Goal: Information Seeking & Learning: Learn about a topic

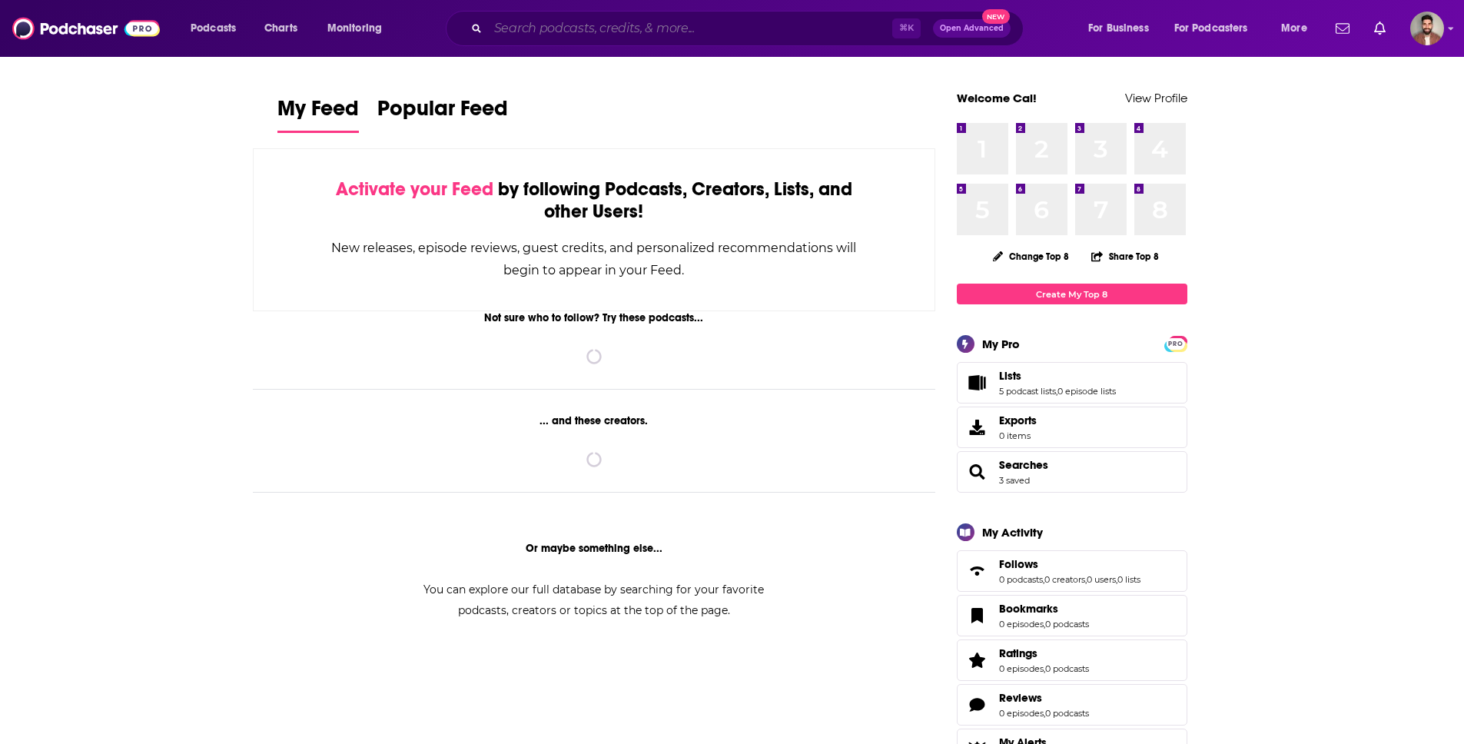
click at [630, 33] on input "Search podcasts, credits, & more..." at bounding box center [690, 28] width 404 height 25
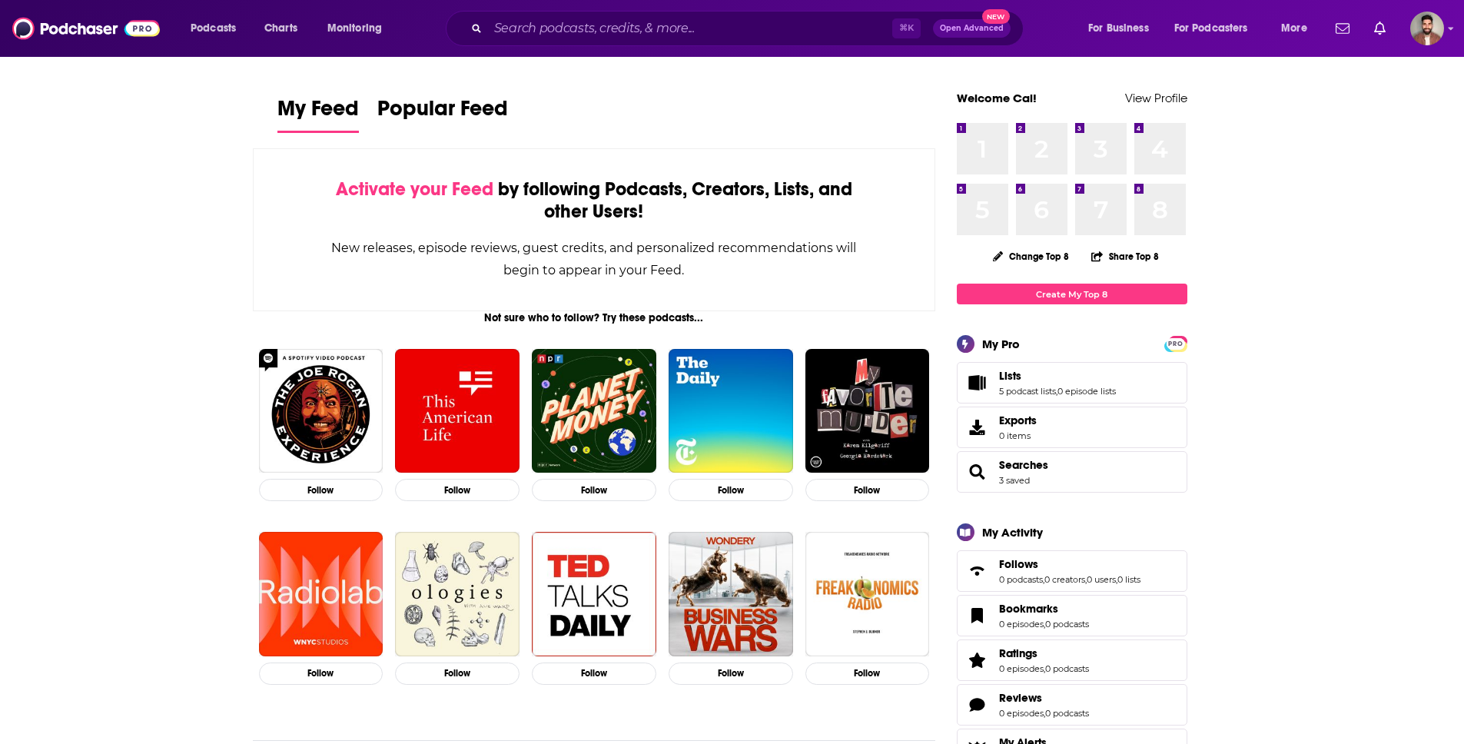
click at [539, 35] on input "Search podcasts, credits, & more..." at bounding box center [690, 28] width 404 height 25
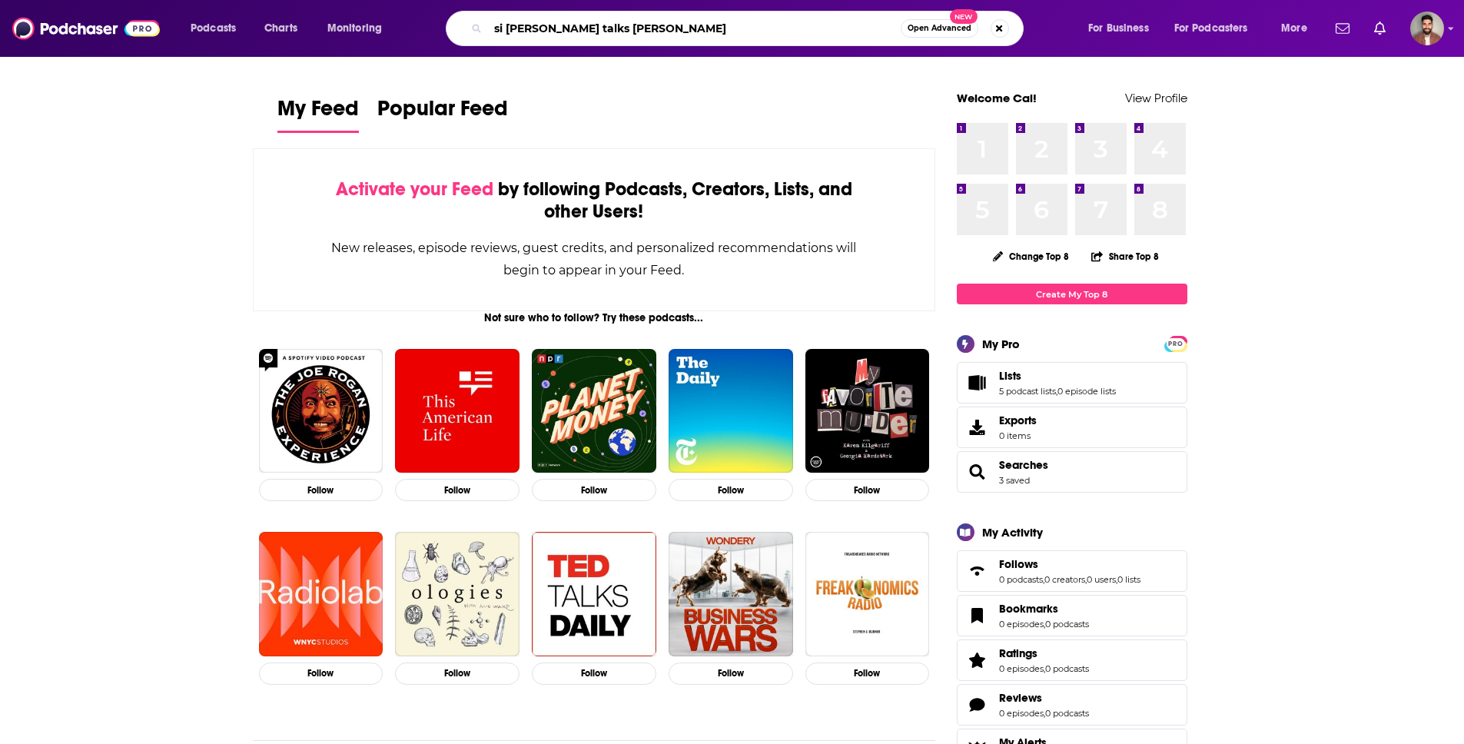
type input "si [PERSON_NAME] talks [PERSON_NAME]"
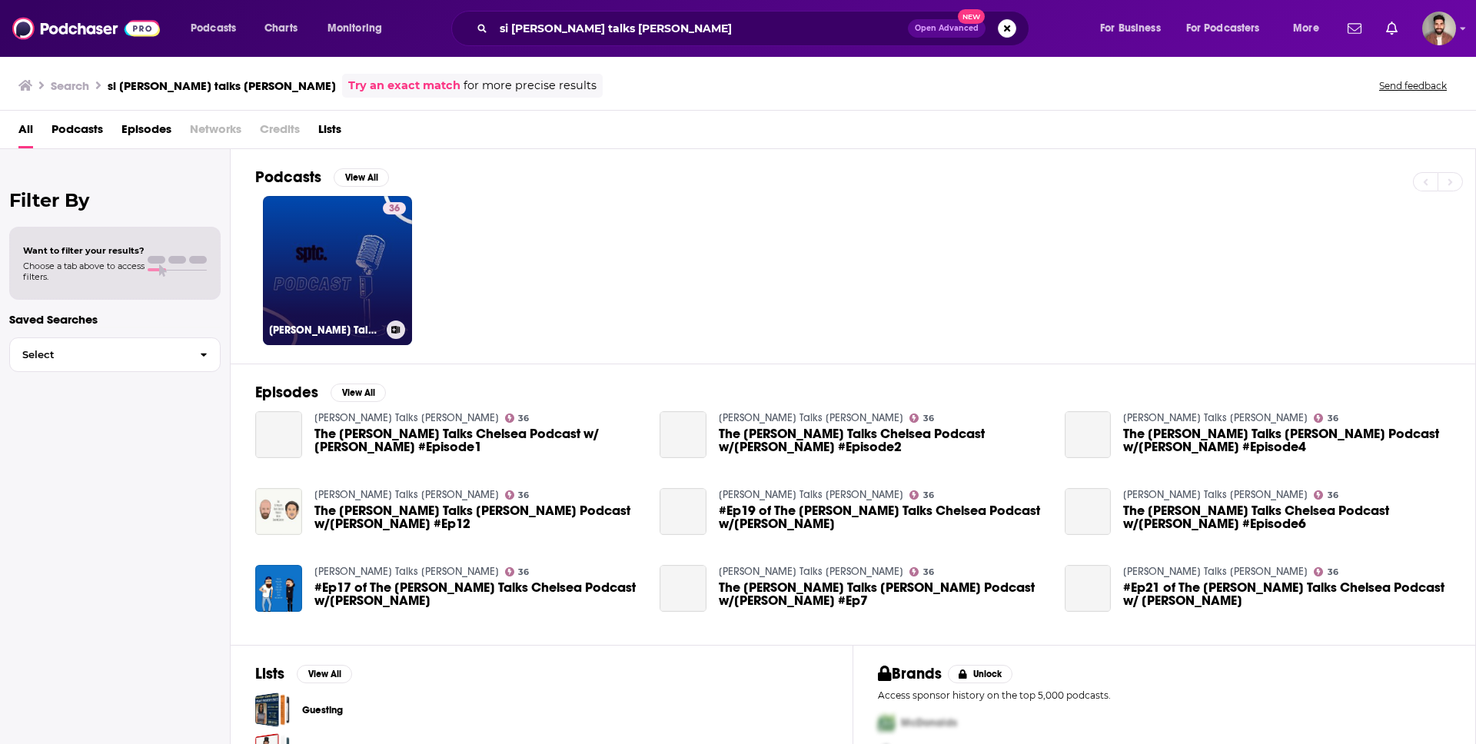
click at [347, 268] on link "36 [PERSON_NAME] Talks [PERSON_NAME]" at bounding box center [337, 270] width 149 height 149
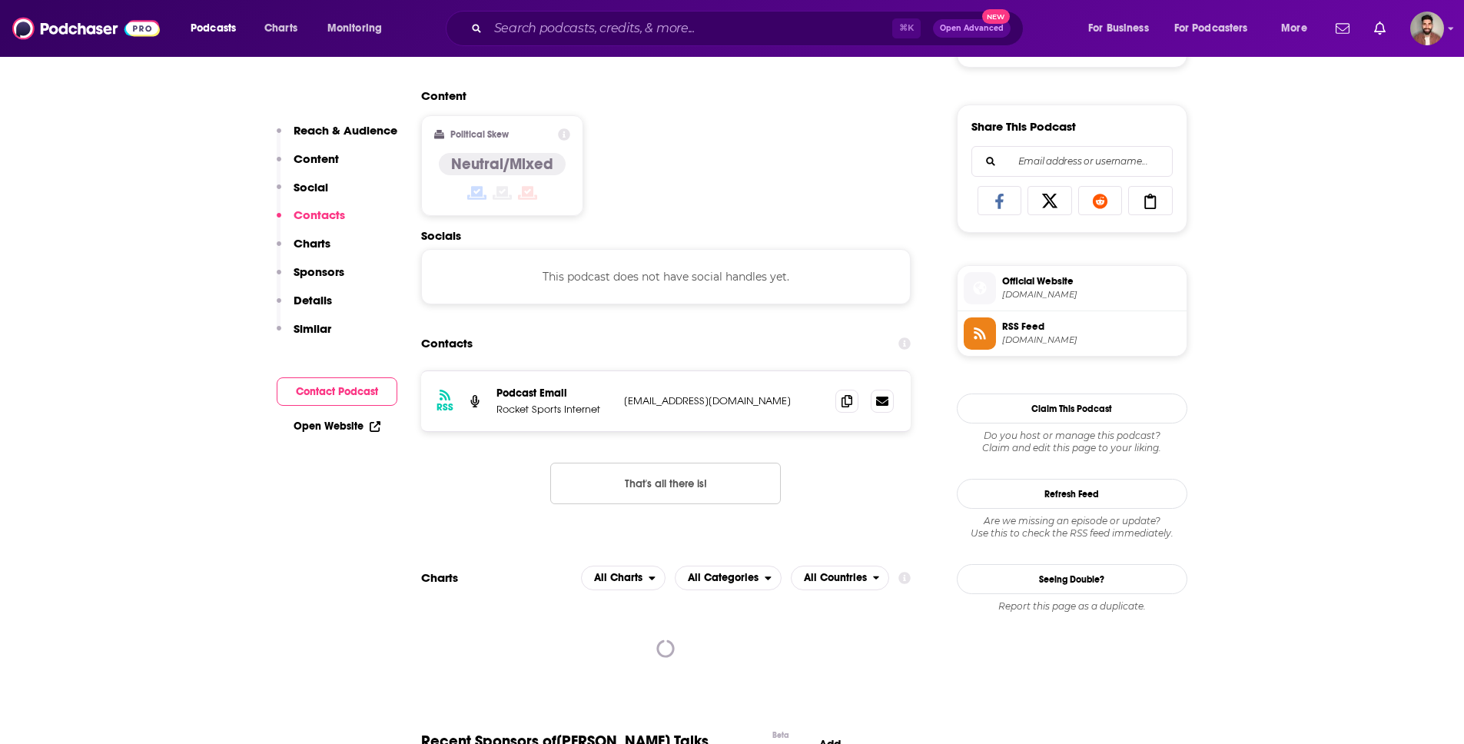
scroll to position [858, 0]
